Goal: Information Seeking & Learning: Learn about a topic

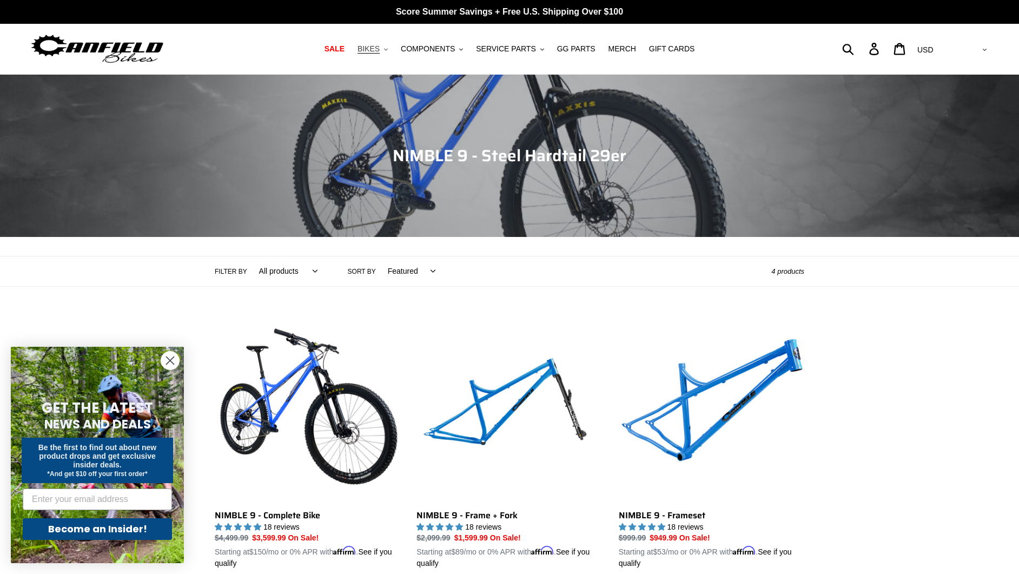
click at [376, 50] on span "BIKES" at bounding box center [368, 48] width 22 height 9
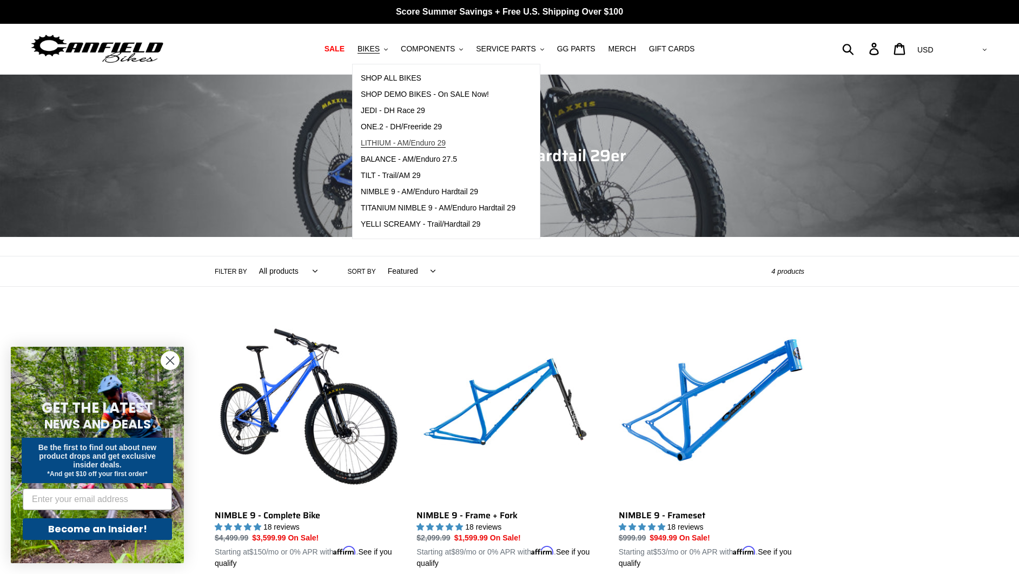
click at [412, 138] on span "LITHIUM - AM/Enduro 29" at bounding box center [403, 142] width 85 height 9
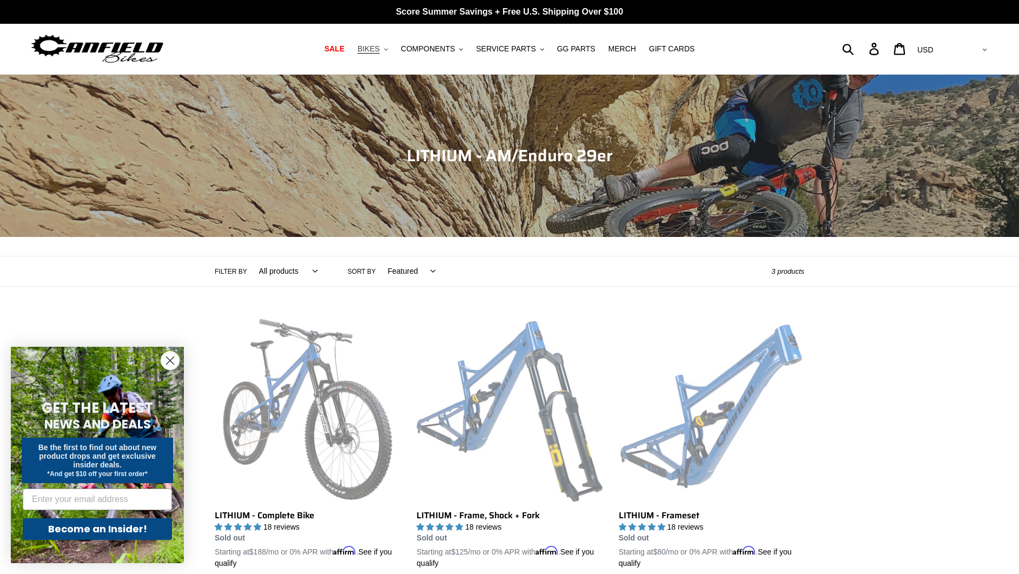
click at [377, 50] on span "BIKES" at bounding box center [368, 48] width 22 height 9
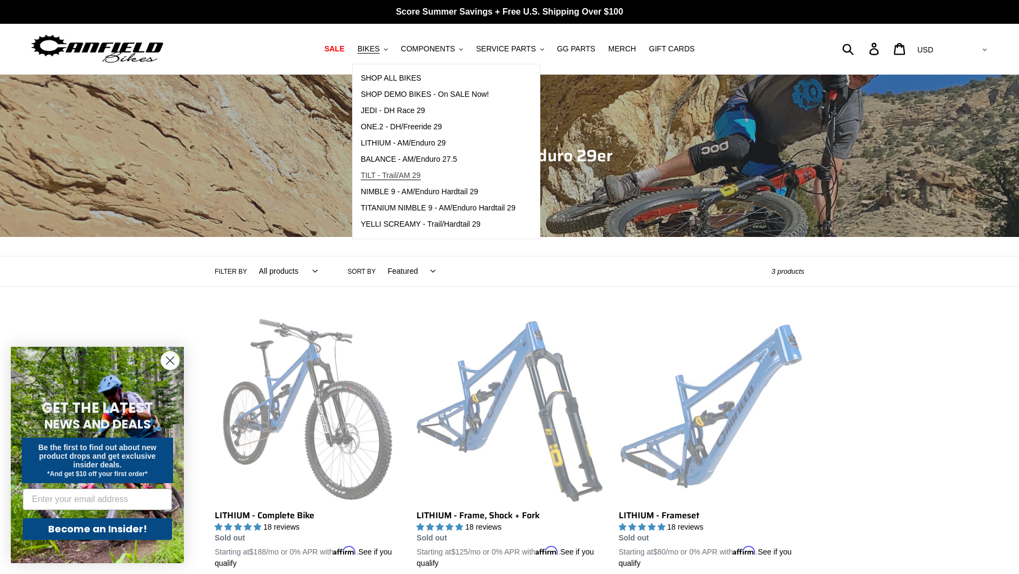
click at [414, 174] on span "TILT - Trail/AM 29" at bounding box center [391, 175] width 60 height 9
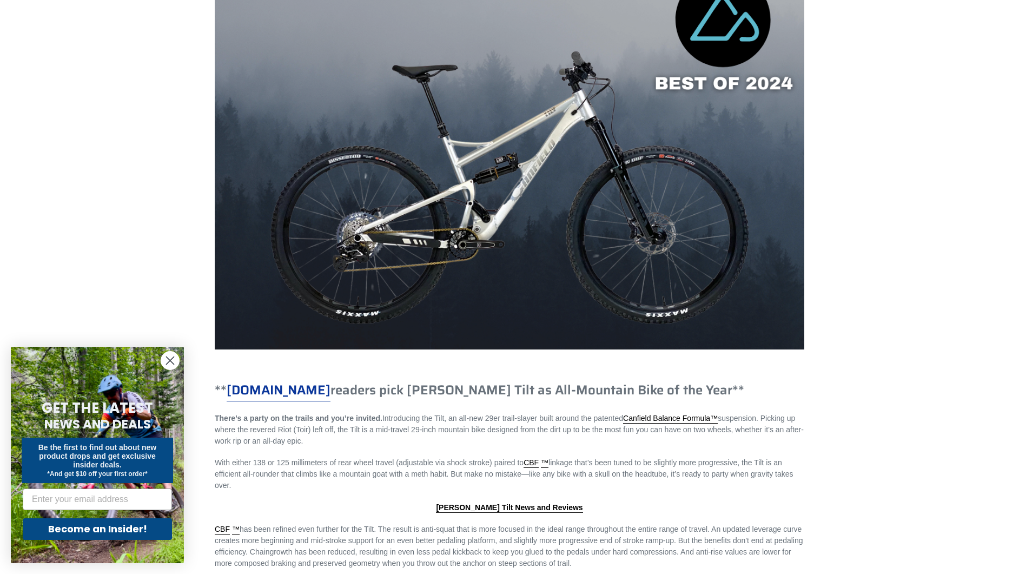
scroll to position [837, 0]
